Goal: Transaction & Acquisition: Book appointment/travel/reservation

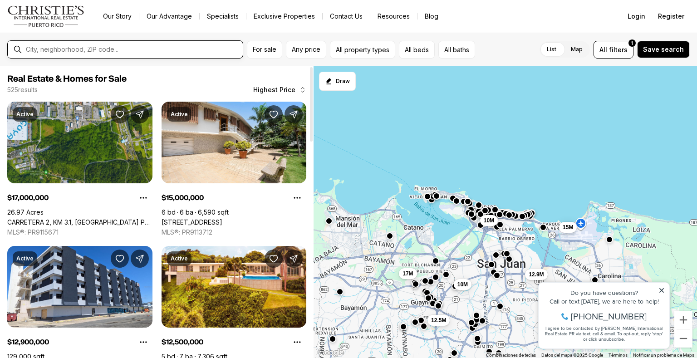
click at [66, 52] on input "text" at bounding box center [132, 49] width 213 height 7
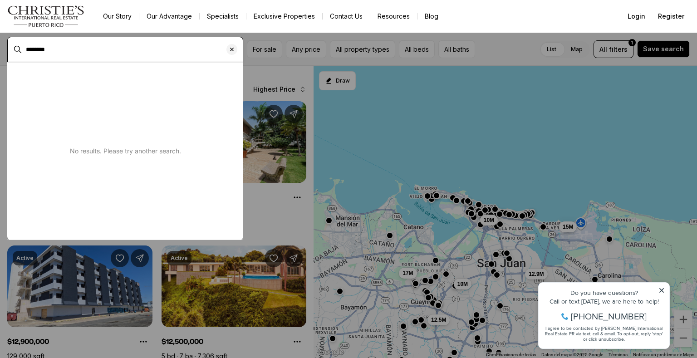
type input "********"
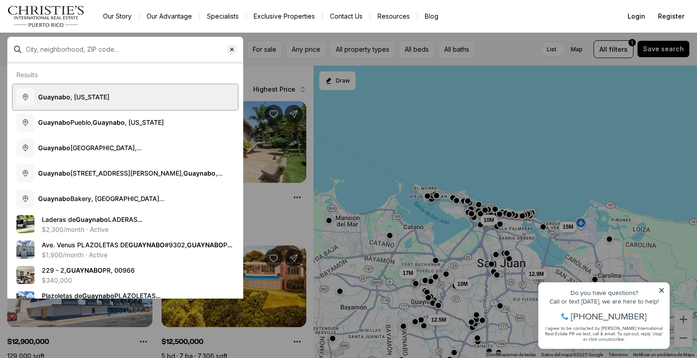
click at [69, 102] on button "Guaynabo , Puerto Rico" at bounding box center [125, 96] width 225 height 25
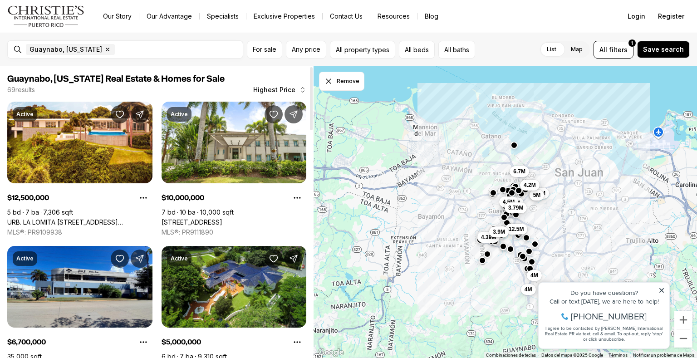
click at [279, 91] on span "Highest Price" at bounding box center [274, 89] width 42 height 7
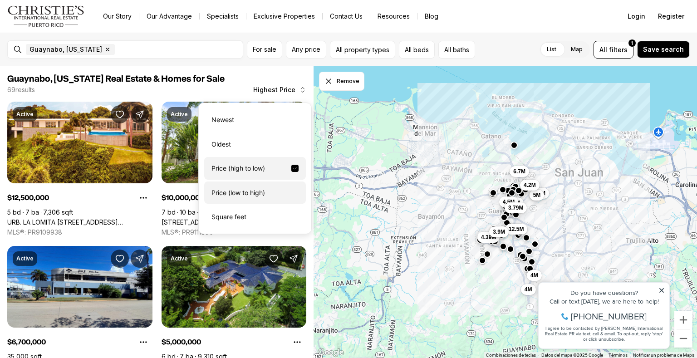
click at [251, 192] on div "Price (low to high)" at bounding box center [255, 193] width 102 height 23
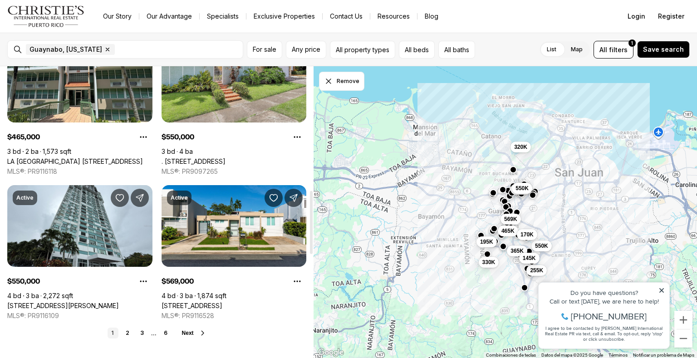
scroll to position [680, 0]
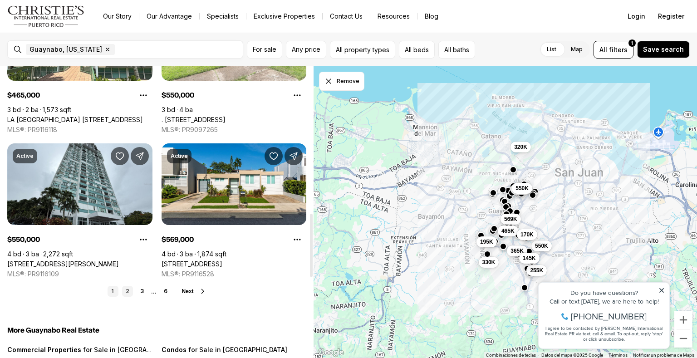
click at [129, 292] on link "2" at bounding box center [127, 291] width 11 height 11
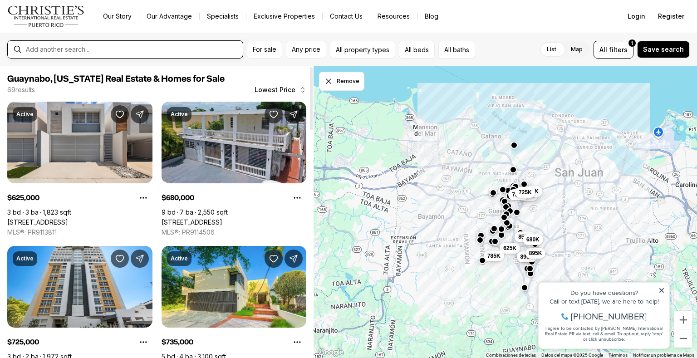
click at [118, 52] on input "text" at bounding box center [132, 49] width 213 height 7
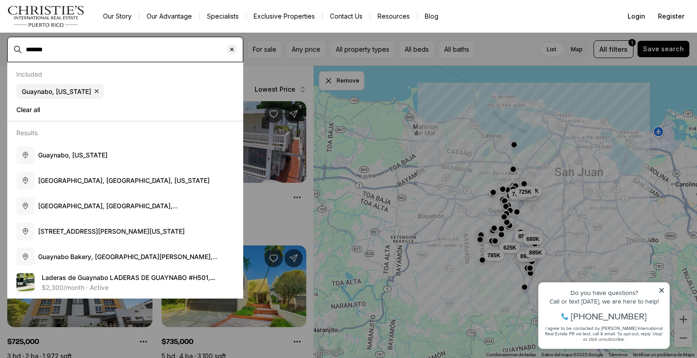
type input "*******"
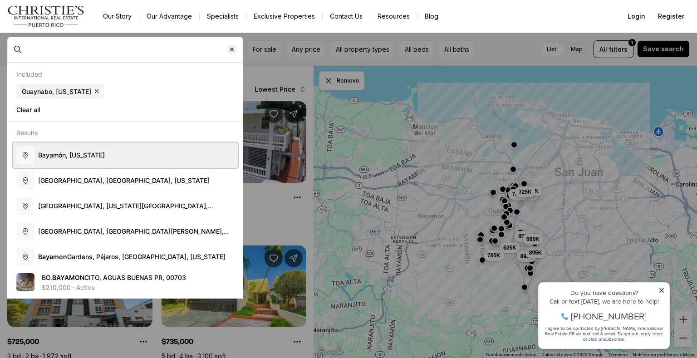
click at [110, 155] on button "Bayamón, Puerto Rico" at bounding box center [125, 154] width 225 height 25
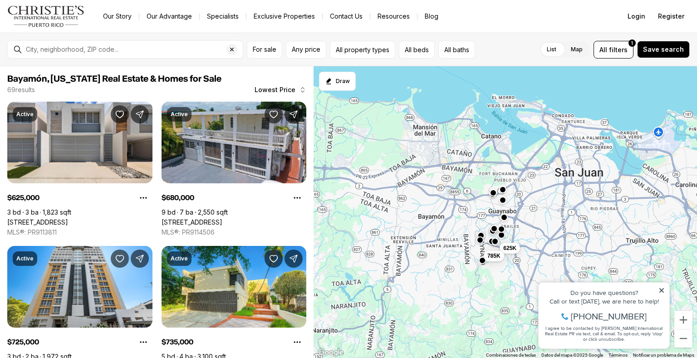
type input "**********"
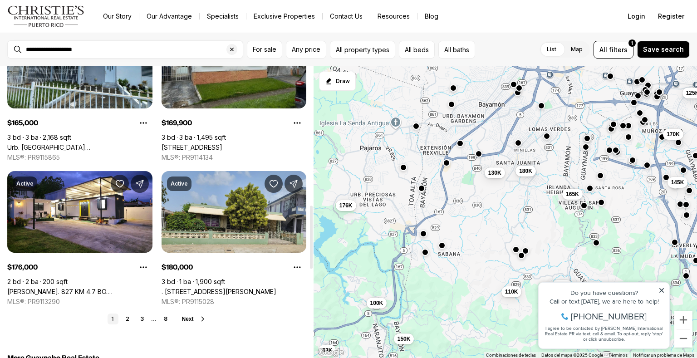
scroll to position [745, 0]
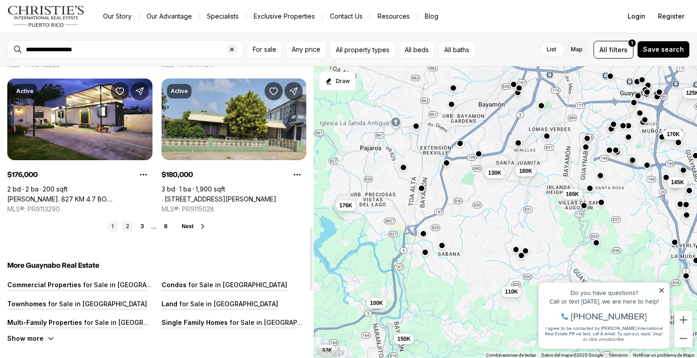
click at [126, 225] on link "2" at bounding box center [127, 226] width 11 height 11
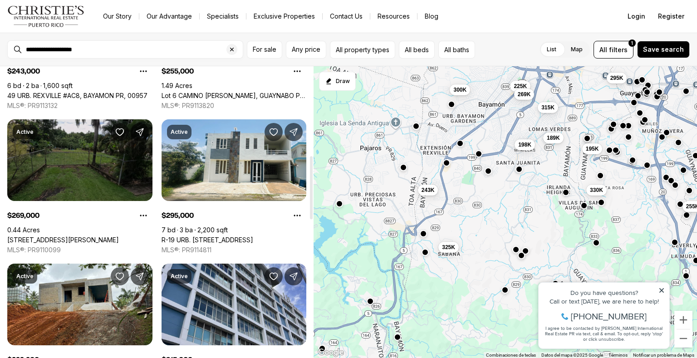
scroll to position [416, 0]
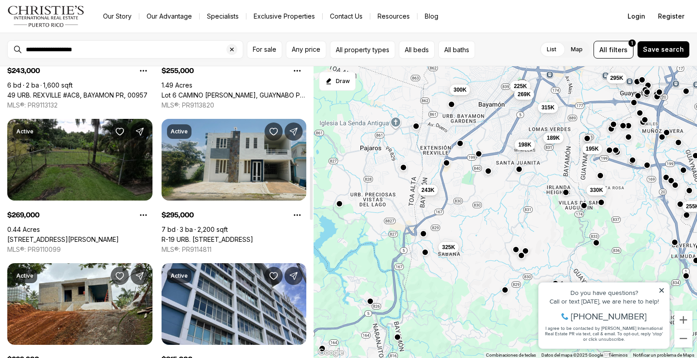
click at [244, 236] on link "R-19 URB. JARDINES DE CAPARRA M-14, BAYAMON PR, 00959" at bounding box center [208, 240] width 92 height 8
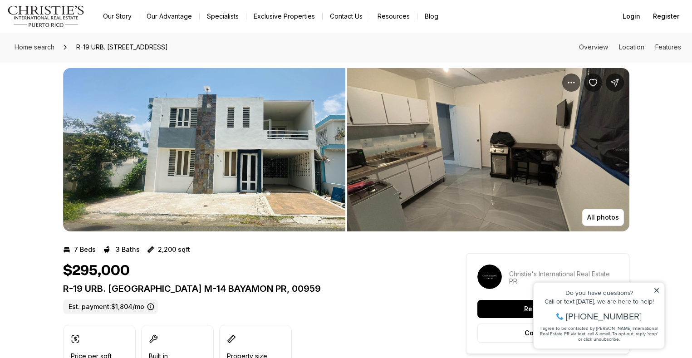
scroll to position [1, 0]
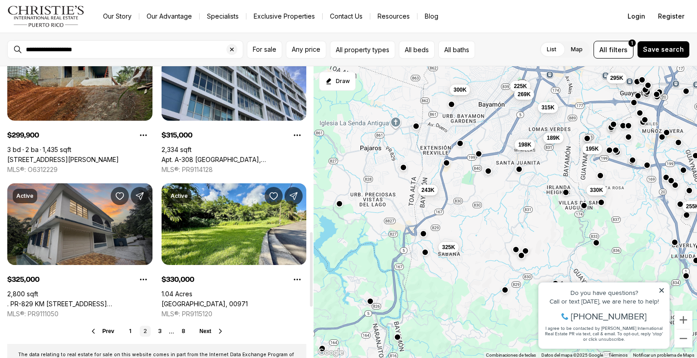
scroll to position [647, 0]
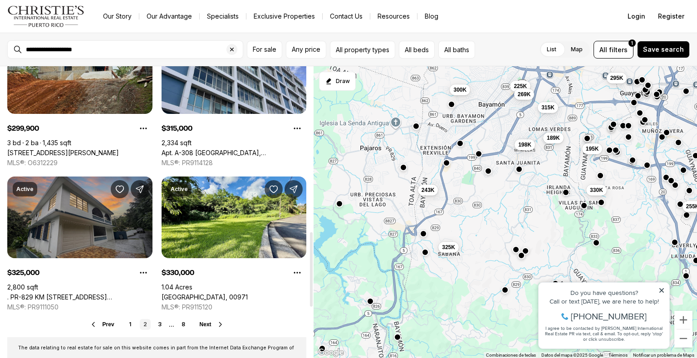
click at [77, 293] on link ". PR-829 KM 1.1, BUENA VISTA WARD, BAYAMON PR, 00956" at bounding box center [79, 297] width 145 height 8
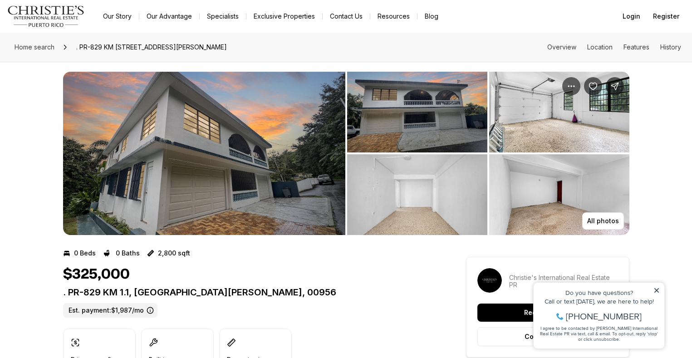
scroll to position [12, 0]
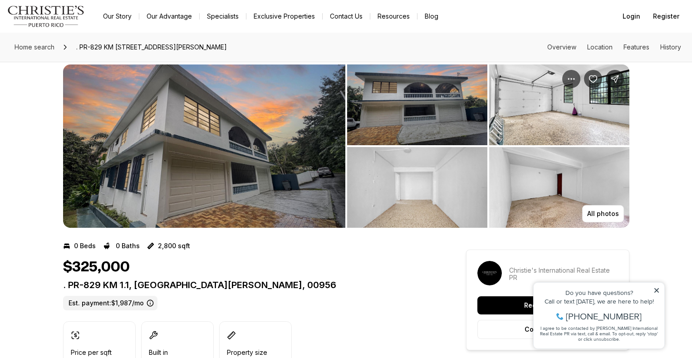
click at [657, 289] on icon at bounding box center [656, 290] width 6 height 6
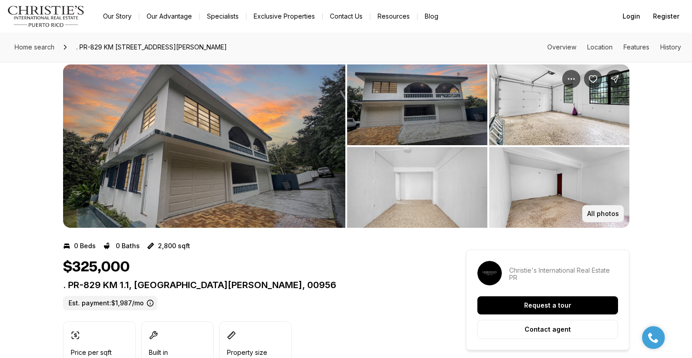
click at [597, 214] on p "All photos" at bounding box center [603, 213] width 32 height 7
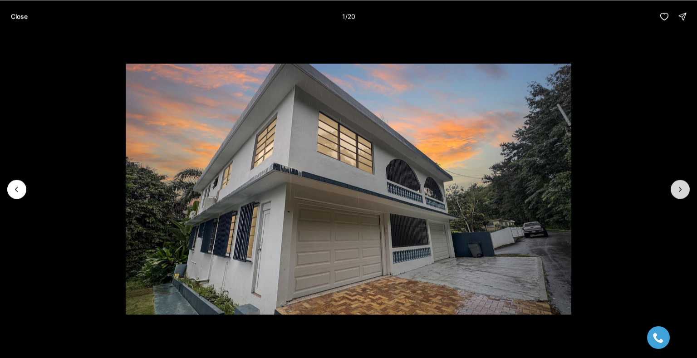
click at [683, 192] on icon "Next slide" at bounding box center [680, 189] width 9 height 9
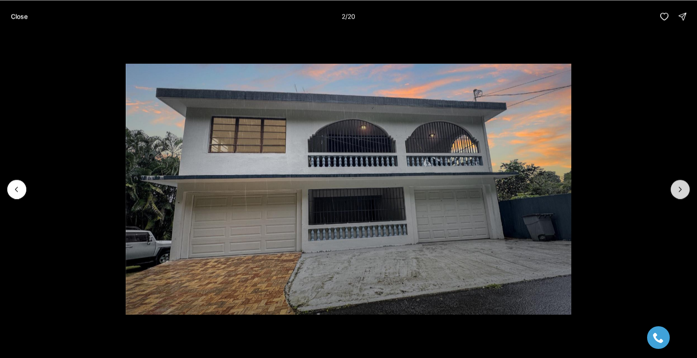
click at [681, 193] on icon "Next slide" at bounding box center [680, 189] width 9 height 9
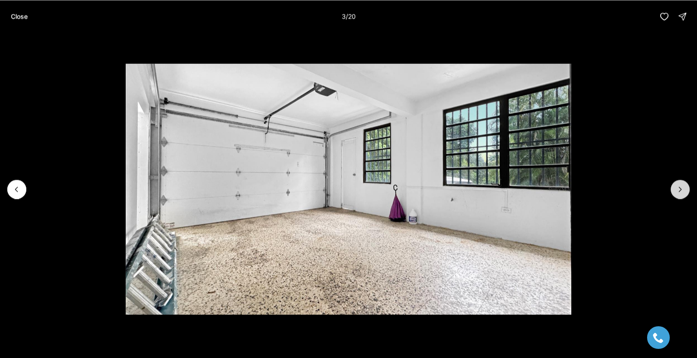
click at [681, 193] on icon "Next slide" at bounding box center [680, 189] width 9 height 9
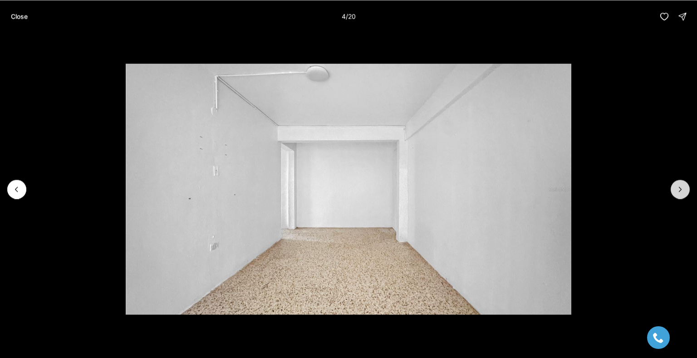
click at [681, 193] on icon "Next slide" at bounding box center [680, 189] width 9 height 9
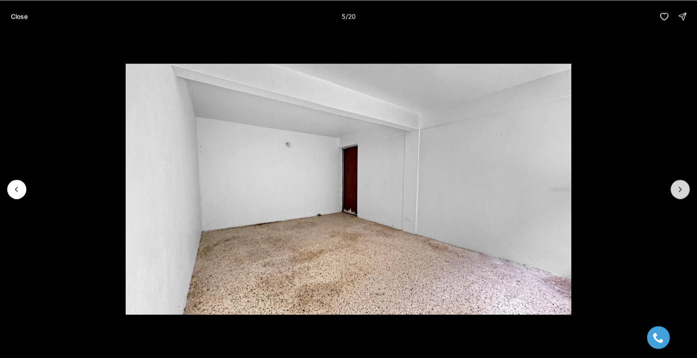
click at [681, 193] on icon "Next slide" at bounding box center [680, 189] width 9 height 9
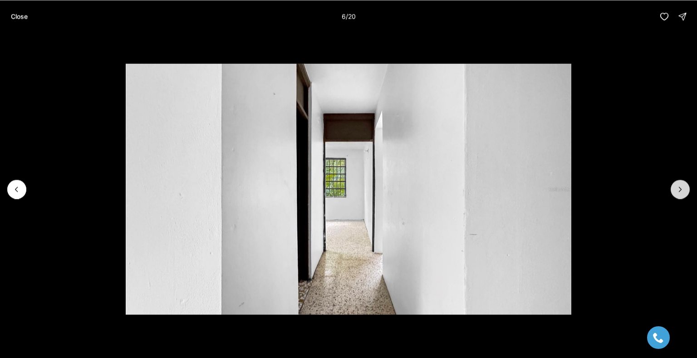
click at [681, 193] on icon "Next slide" at bounding box center [680, 189] width 9 height 9
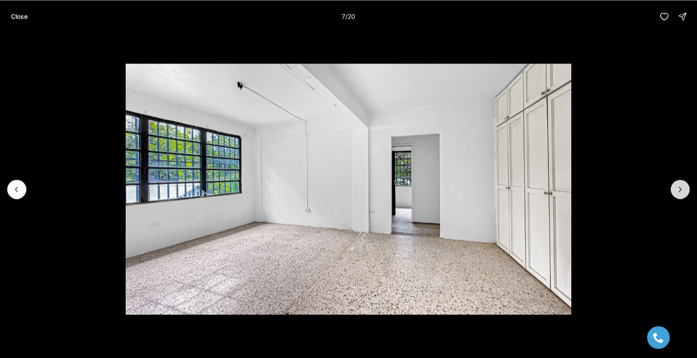
click at [681, 193] on icon "Next slide" at bounding box center [680, 189] width 9 height 9
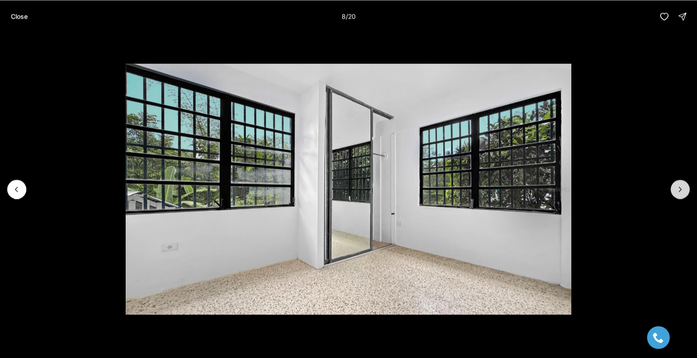
click at [681, 193] on icon "Next slide" at bounding box center [680, 189] width 9 height 9
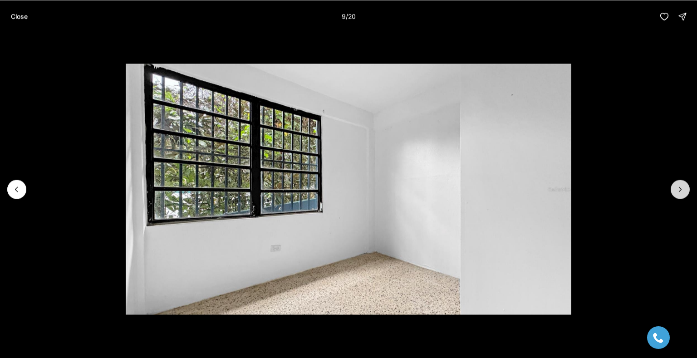
click at [681, 193] on icon "Next slide" at bounding box center [680, 189] width 9 height 9
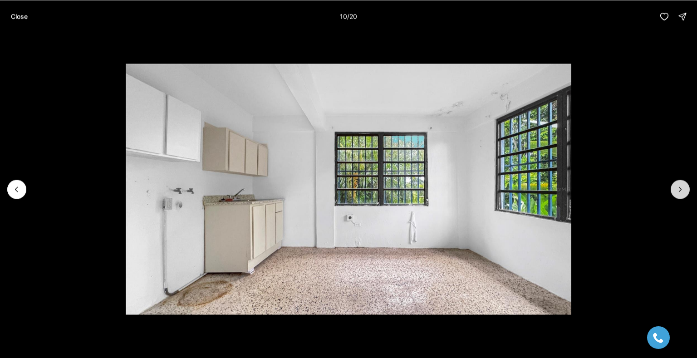
click at [681, 193] on icon "Next slide" at bounding box center [680, 189] width 9 height 9
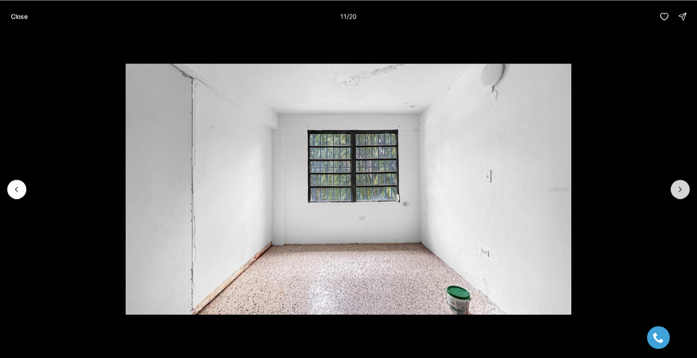
click at [680, 193] on icon "Next slide" at bounding box center [680, 189] width 9 height 9
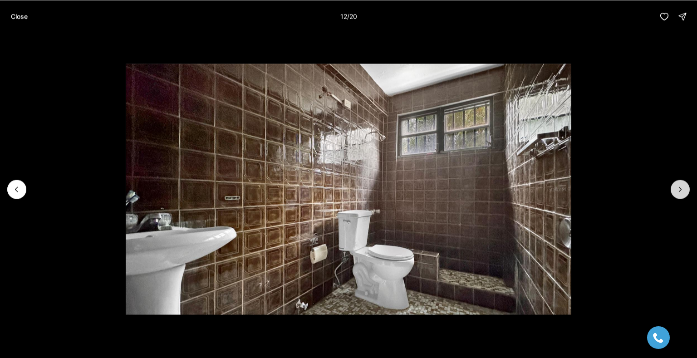
click at [680, 193] on icon "Next slide" at bounding box center [680, 189] width 9 height 9
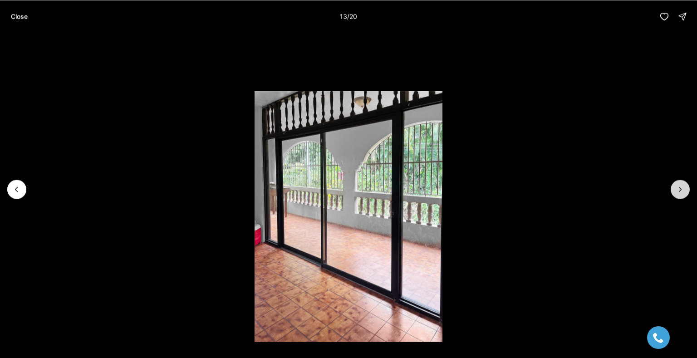
click at [680, 193] on icon "Next slide" at bounding box center [680, 189] width 9 height 9
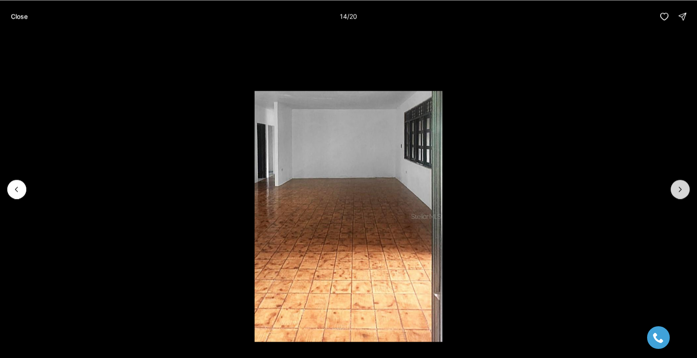
click at [680, 193] on icon "Next slide" at bounding box center [680, 189] width 9 height 9
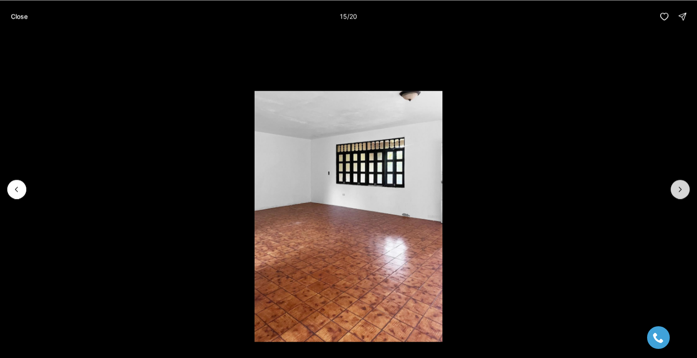
click at [680, 193] on icon "Next slide" at bounding box center [680, 189] width 9 height 9
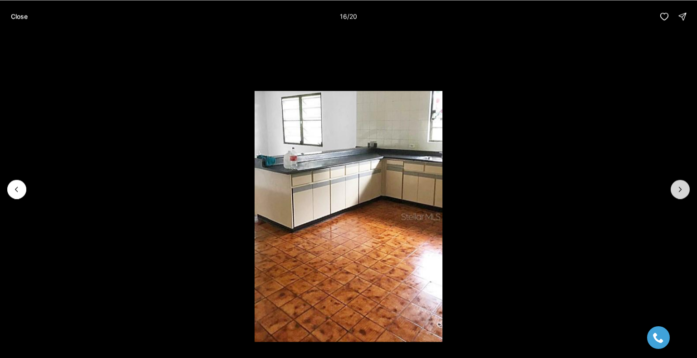
click at [680, 193] on icon "Next slide" at bounding box center [680, 189] width 9 height 9
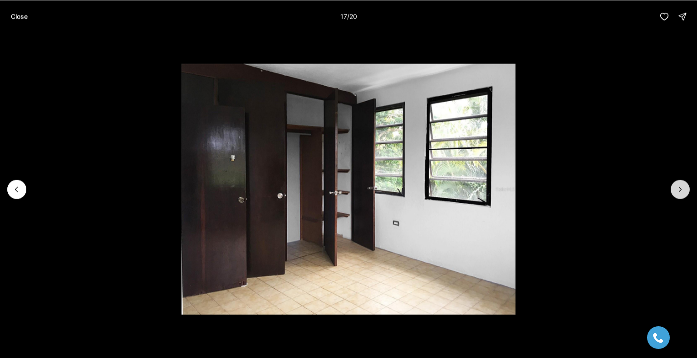
click at [680, 193] on icon "Next slide" at bounding box center [680, 189] width 9 height 9
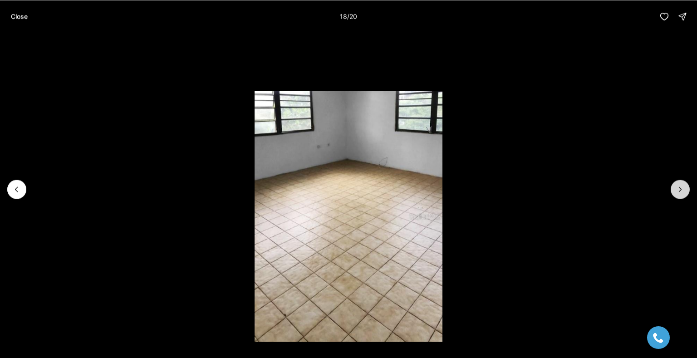
click at [680, 193] on icon "Next slide" at bounding box center [680, 189] width 9 height 9
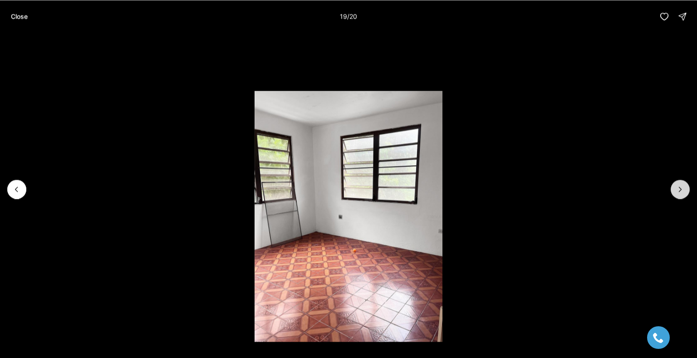
click at [678, 194] on button "Next slide" at bounding box center [680, 189] width 19 height 19
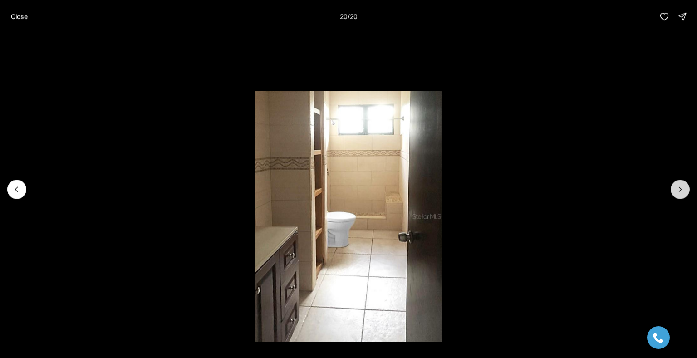
click at [678, 195] on div at bounding box center [680, 189] width 19 height 19
click at [681, 188] on div at bounding box center [680, 189] width 19 height 19
click at [20, 19] on p "Close" at bounding box center [19, 16] width 17 height 7
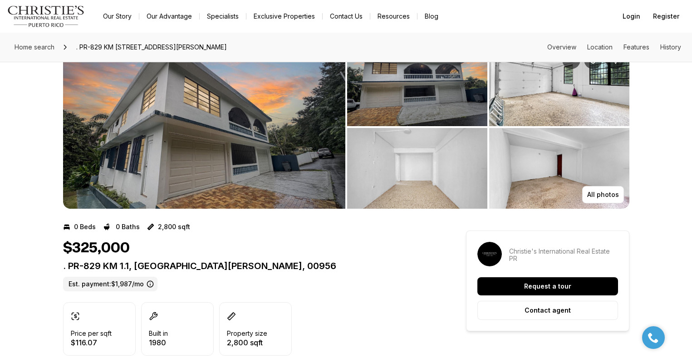
scroll to position [0, 0]
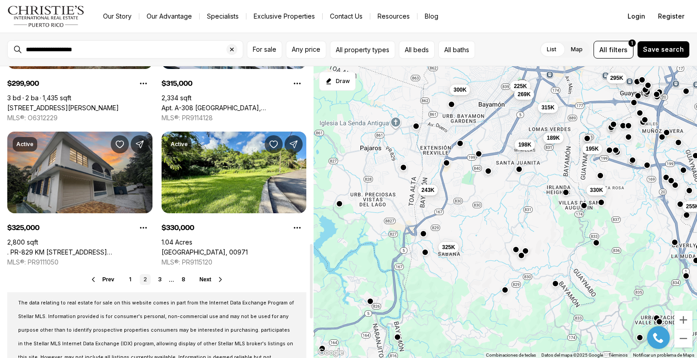
scroll to position [693, 0]
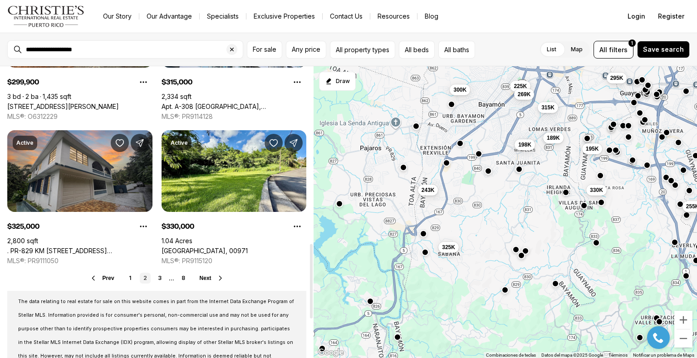
click at [203, 277] on span "Next" at bounding box center [206, 278] width 12 height 6
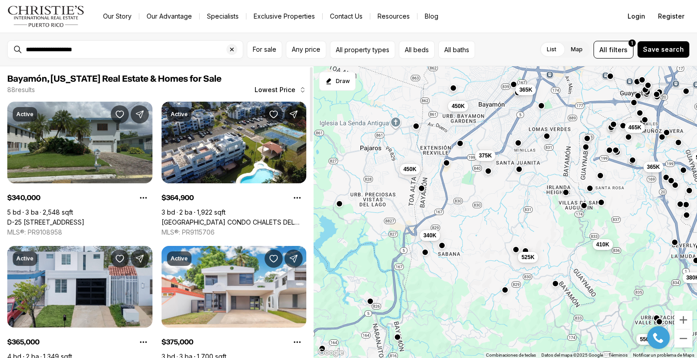
click at [84, 218] on link "D-25 [STREET_ADDRESS]" at bounding box center [45, 222] width 77 height 8
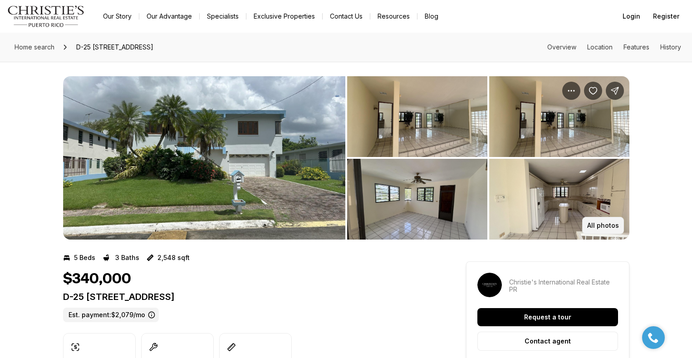
click at [610, 228] on p "All photos" at bounding box center [603, 225] width 32 height 7
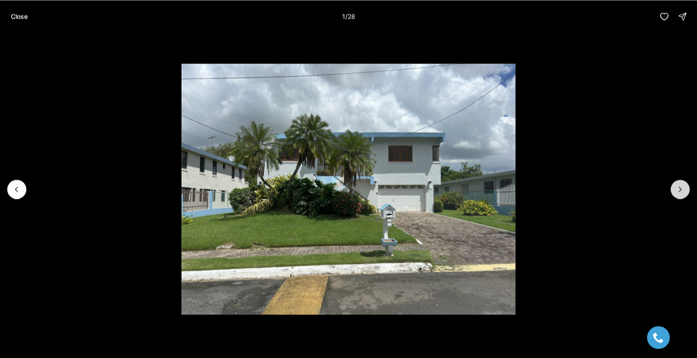
click at [684, 187] on icon "Next slide" at bounding box center [680, 189] width 9 height 9
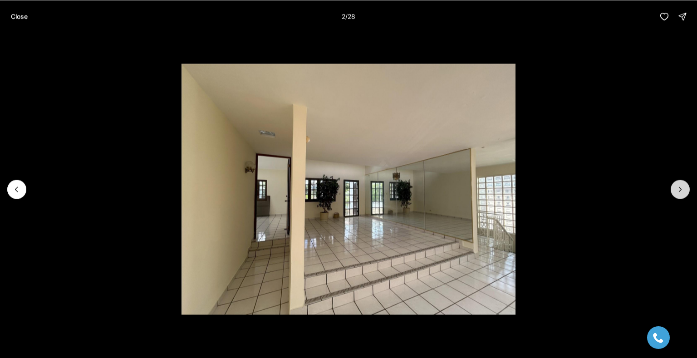
click at [683, 187] on icon "Next slide" at bounding box center [680, 189] width 9 height 9
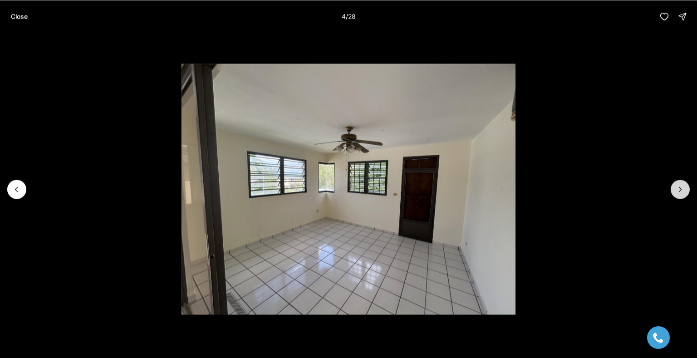
click at [683, 187] on icon "Next slide" at bounding box center [680, 189] width 9 height 9
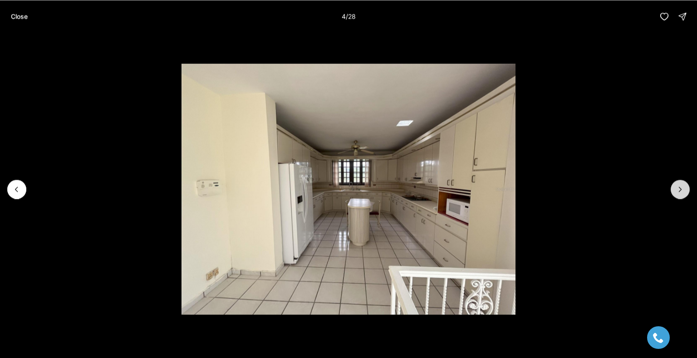
click at [683, 187] on icon "Next slide" at bounding box center [680, 189] width 9 height 9
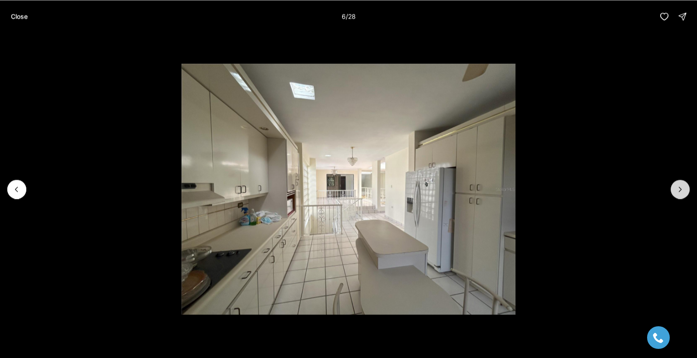
click at [683, 187] on icon "Next slide" at bounding box center [680, 189] width 9 height 9
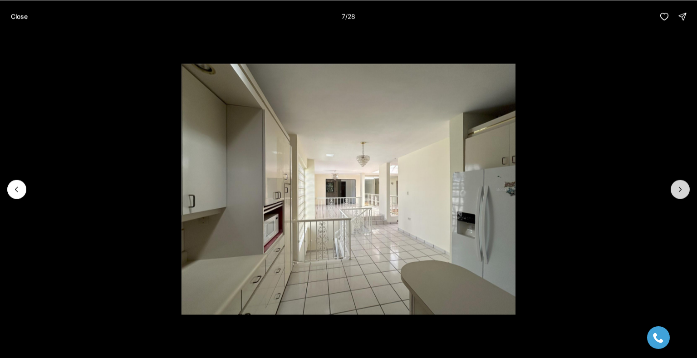
click at [683, 187] on icon "Next slide" at bounding box center [680, 189] width 9 height 9
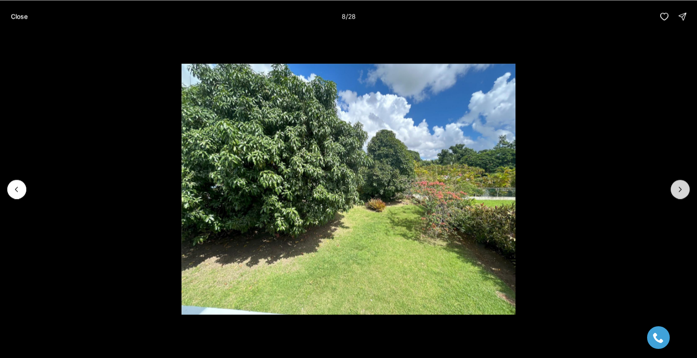
click at [683, 187] on icon "Next slide" at bounding box center [680, 189] width 9 height 9
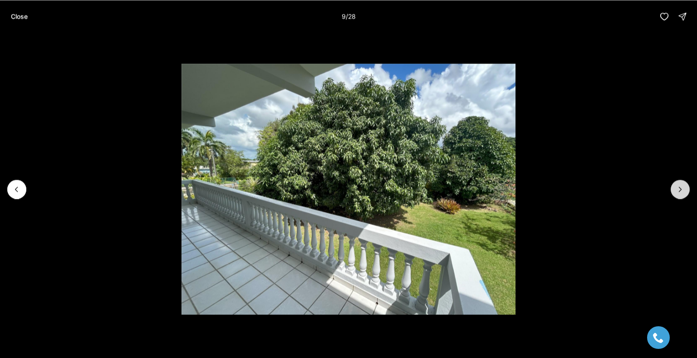
click at [683, 187] on icon "Next slide" at bounding box center [680, 189] width 9 height 9
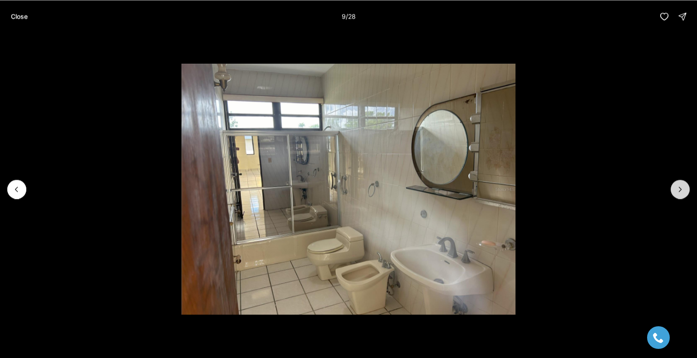
click at [683, 187] on icon "Next slide" at bounding box center [680, 189] width 9 height 9
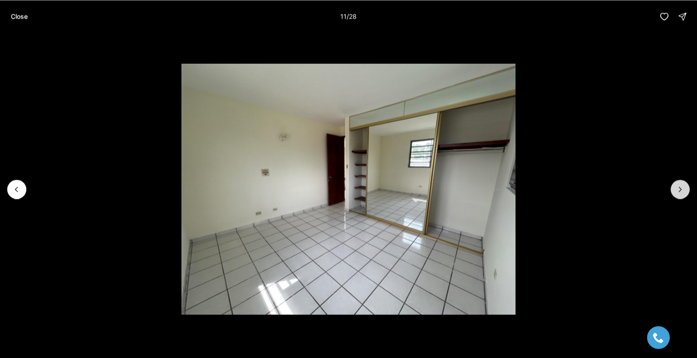
click at [683, 187] on icon "Next slide" at bounding box center [680, 189] width 9 height 9
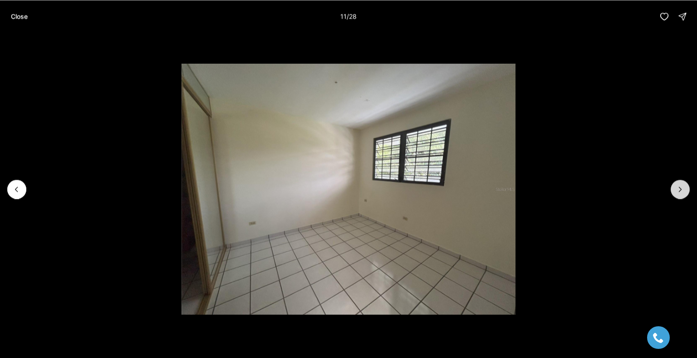
click at [683, 187] on icon "Next slide" at bounding box center [680, 189] width 9 height 9
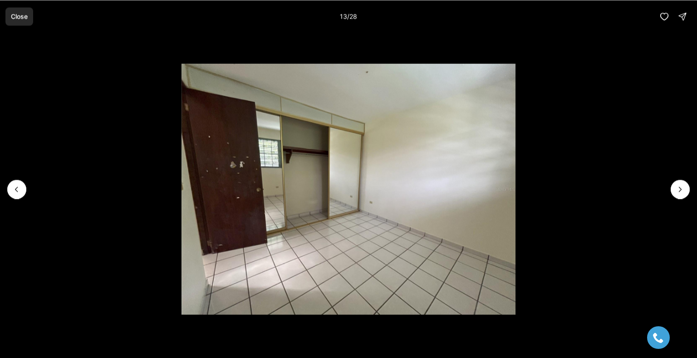
click at [26, 17] on p "Close" at bounding box center [19, 16] width 17 height 7
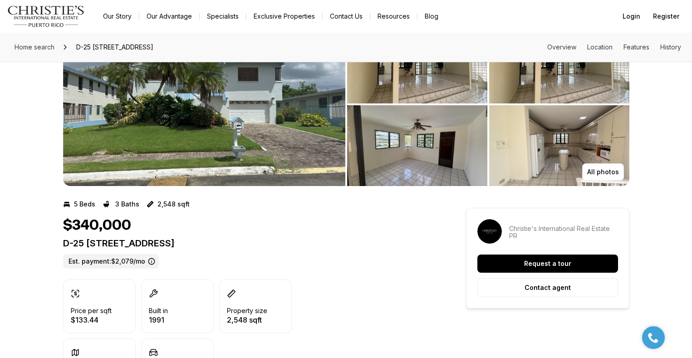
scroll to position [56, 0]
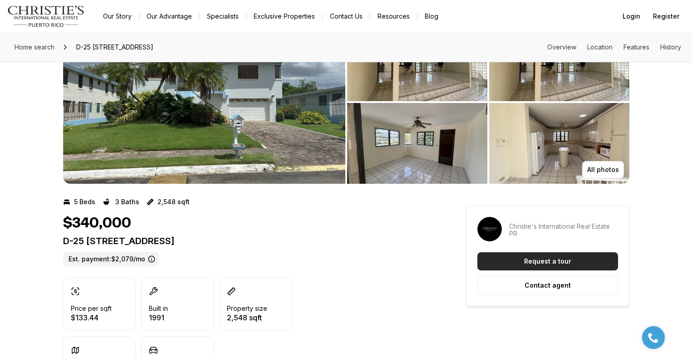
click at [575, 264] on button "Request a tour" at bounding box center [547, 261] width 141 height 18
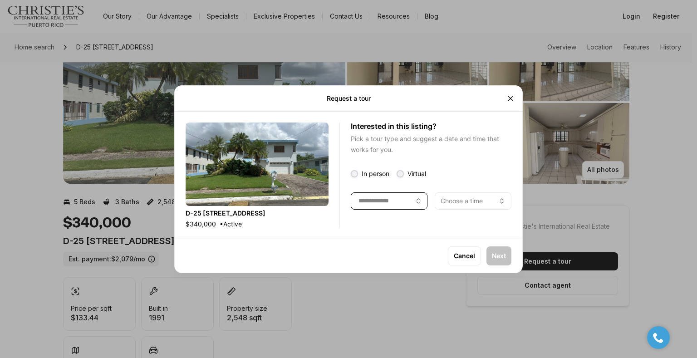
click at [419, 204] on button "button" at bounding box center [389, 200] width 77 height 17
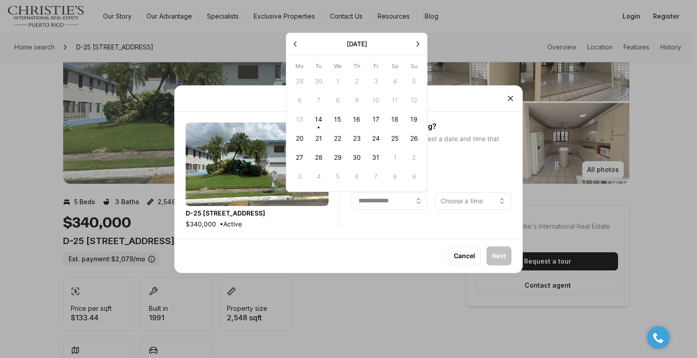
click at [416, 119] on button "19" at bounding box center [413, 119] width 19 height 19
type input "**********"
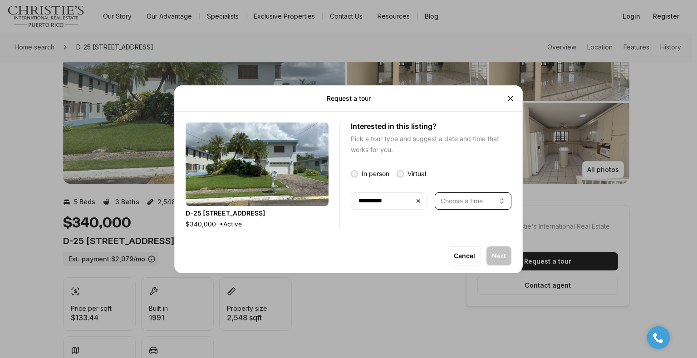
click at [496, 201] on button "Choose a time" at bounding box center [473, 200] width 77 height 17
click at [499, 254] on p "Next" at bounding box center [499, 255] width 14 height 7
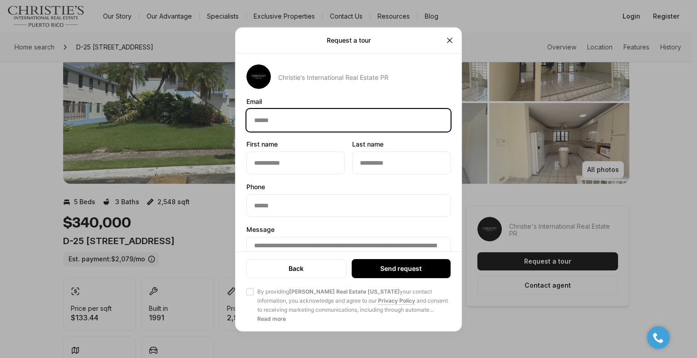
click at [252, 122] on input "Email Email" at bounding box center [348, 120] width 203 height 22
type input "**********"
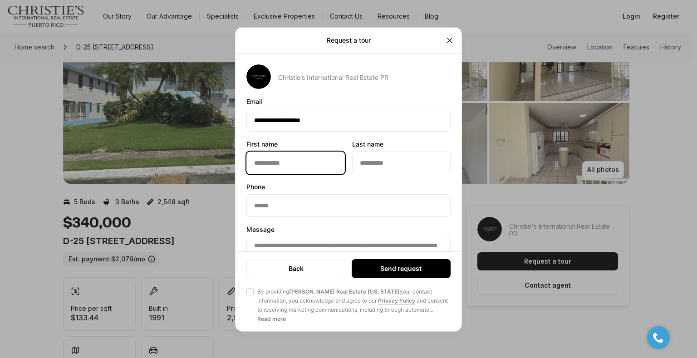
click at [283, 166] on input "First name First name" at bounding box center [296, 163] width 98 height 22
type input "********"
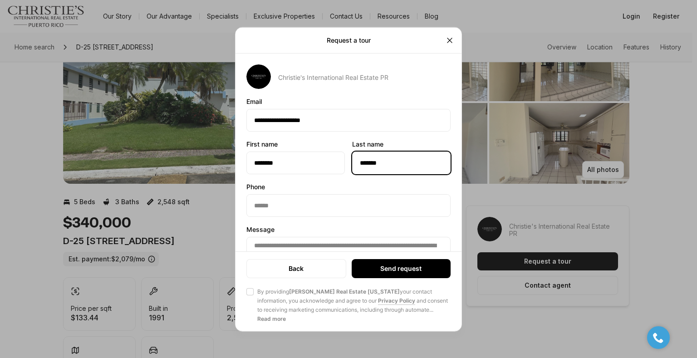
type input "*******"
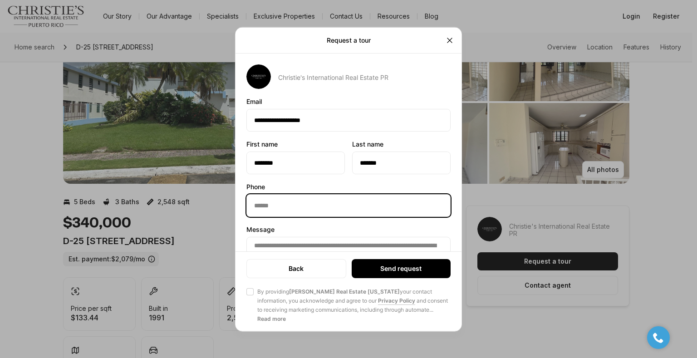
click at [258, 211] on input "Phone Phone" at bounding box center [348, 205] width 203 height 22
click at [263, 206] on input "Phone Phone" at bounding box center [348, 205] width 203 height 22
type input "**********"
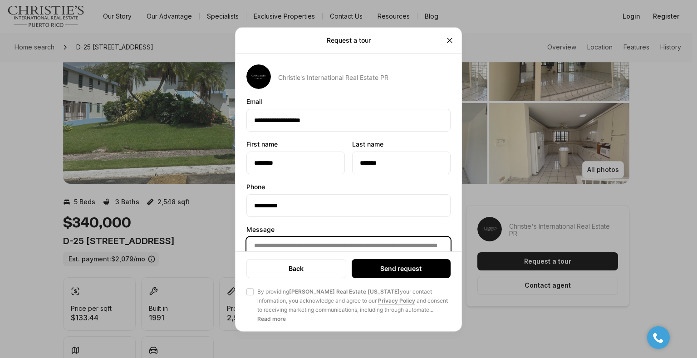
click at [314, 236] on textarea "**********" at bounding box center [348, 258] width 204 height 44
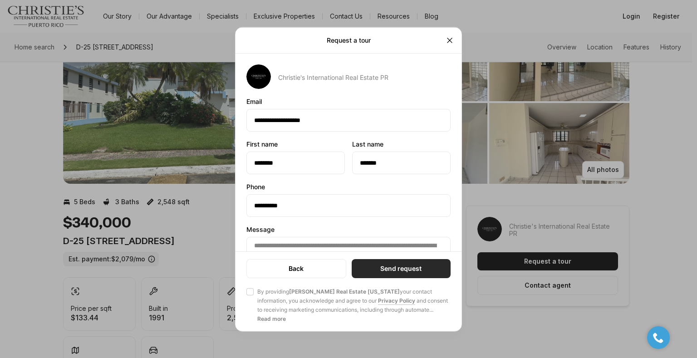
click at [399, 268] on p "Send request" at bounding box center [400, 268] width 41 height 7
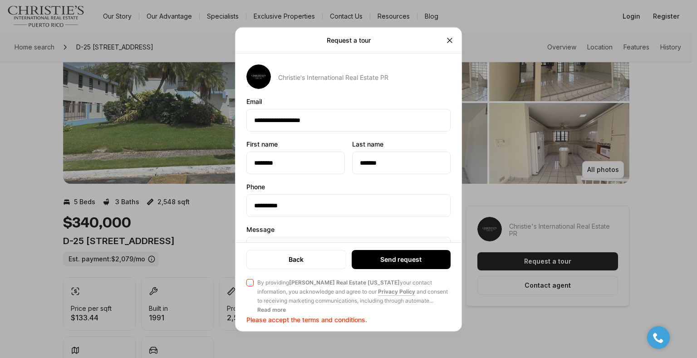
click at [250, 284] on button "Agree to Privacy Policy By providing Christie's Real Estate Puerto Rico your co…" at bounding box center [249, 282] width 7 height 7
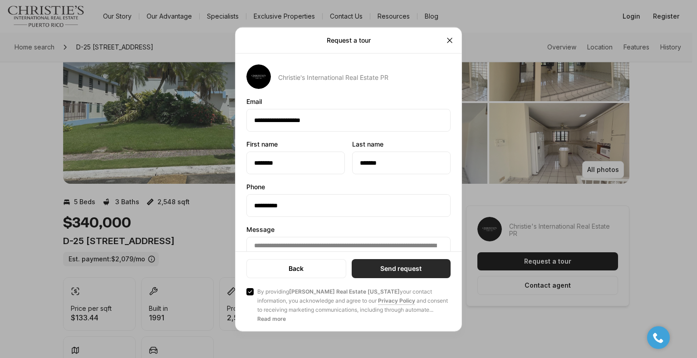
click at [399, 269] on p "Send request" at bounding box center [400, 268] width 41 height 7
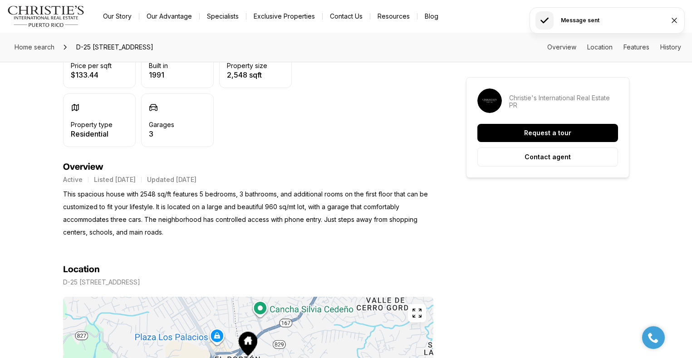
scroll to position [299, 0]
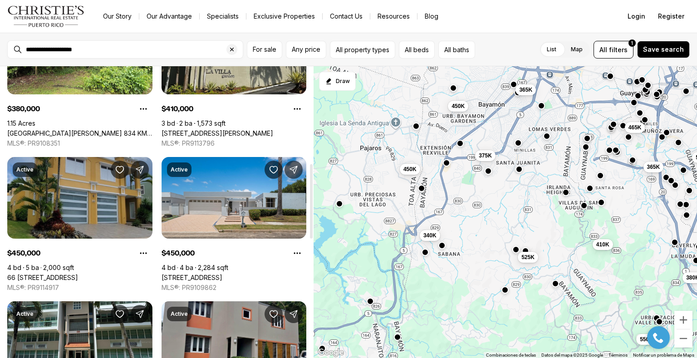
scroll to position [380, 0]
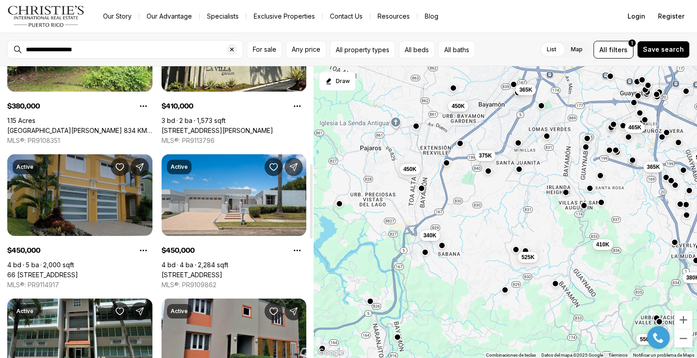
click at [77, 271] on link "66 [STREET_ADDRESS]" at bounding box center [42, 275] width 71 height 8
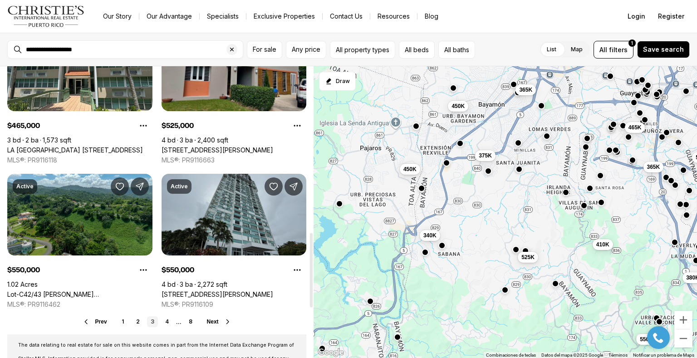
scroll to position [650, 0]
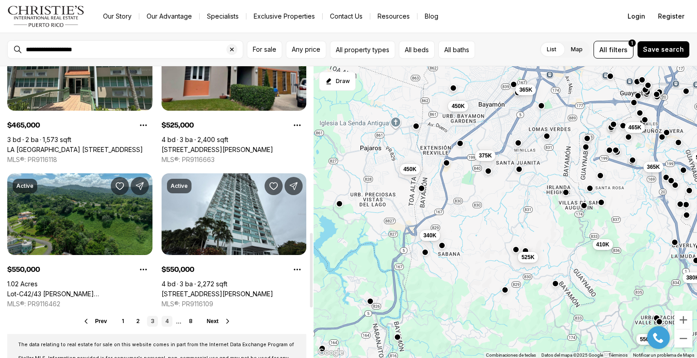
click at [167, 319] on link "4" at bounding box center [167, 321] width 11 height 11
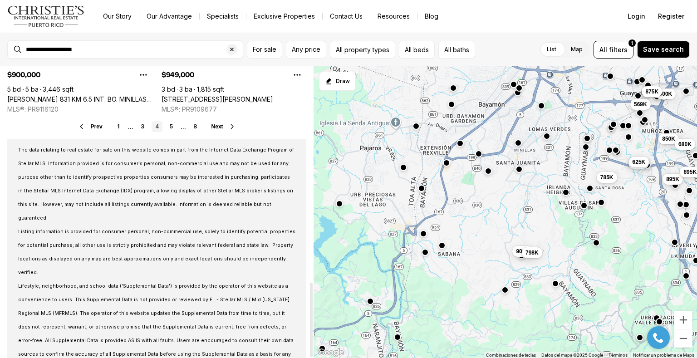
scroll to position [843, 0]
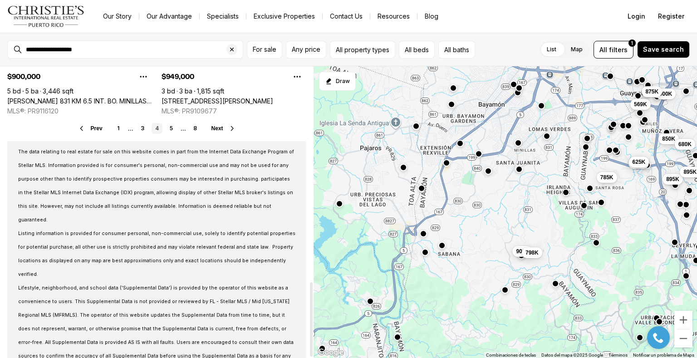
click at [136, 123] on ul "1 ... 3 4 5 ... 8" at bounding box center [156, 128] width 87 height 11
click at [142, 127] on link "3" at bounding box center [142, 128] width 11 height 11
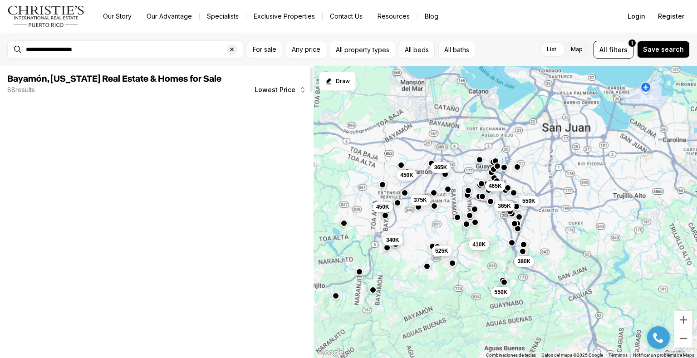
drag, startPoint x: 252, startPoint y: 206, endPoint x: 252, endPoint y: 186, distance: 20.4
click at [252, 185] on div at bounding box center [234, 204] width 145 height 42
